Goal: Task Accomplishment & Management: Use online tool/utility

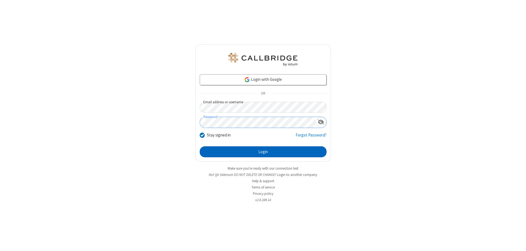
click at [263, 152] on button "Login" at bounding box center [263, 151] width 127 height 11
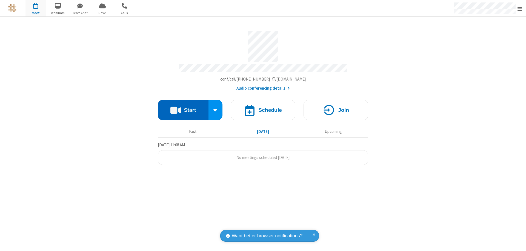
click at [183, 107] on button "Start" at bounding box center [183, 110] width 51 height 21
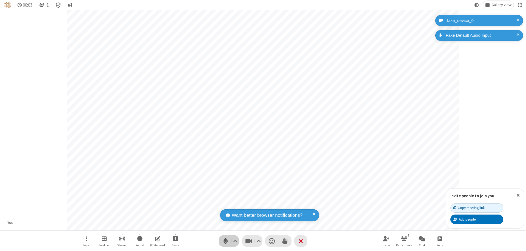
click at [225, 241] on span "Mute (⌘+Shift+A)" at bounding box center [225, 241] width 8 height 8
click at [225, 241] on span "Unmute (⌘+Shift+A)" at bounding box center [225, 241] width 8 height 8
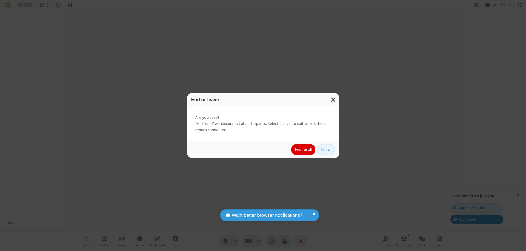
click at [303, 150] on button "End for all" at bounding box center [303, 149] width 24 height 11
